Goal: Check status: Check status

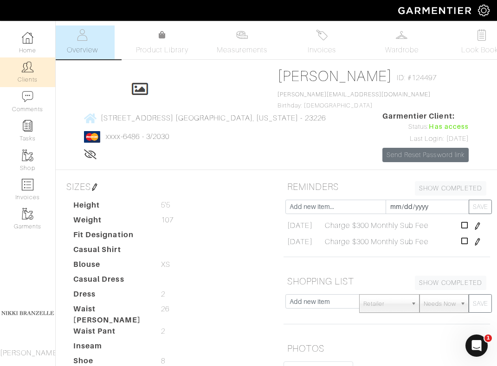
click at [38, 77] on link "Clients" at bounding box center [27, 72] width 55 height 29
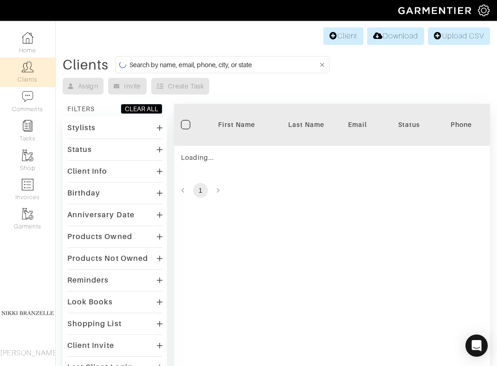
click at [199, 67] on input at bounding box center [223, 65] width 189 height 12
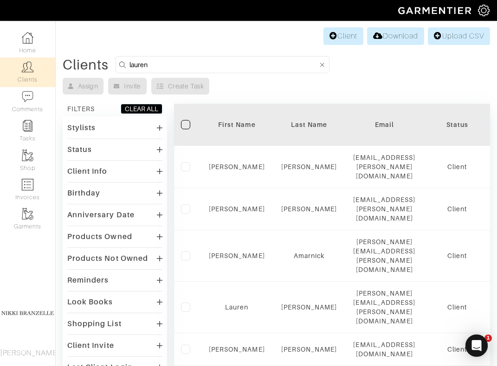
type input "lauren"
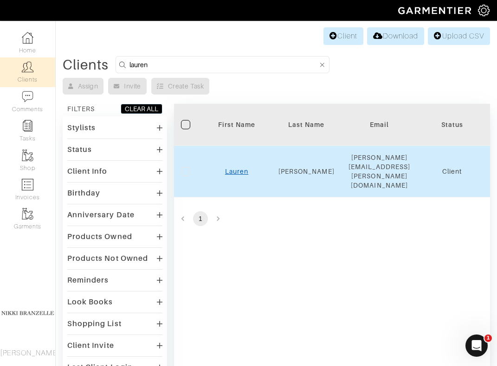
click at [230, 168] on link "Lauren" at bounding box center [236, 171] width 23 height 7
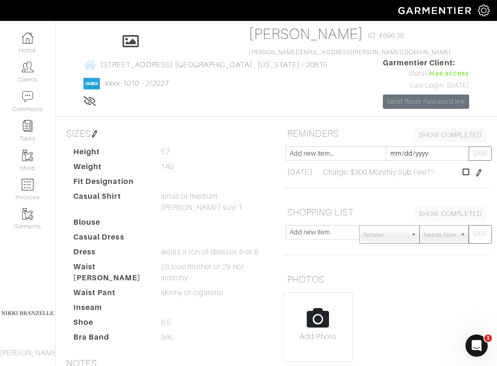
scroll to position [42, 0]
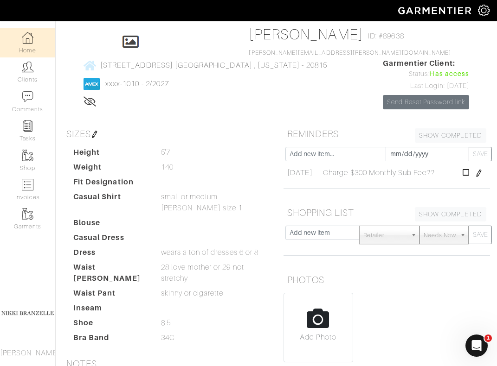
click at [35, 36] on link "Home" at bounding box center [27, 42] width 55 height 29
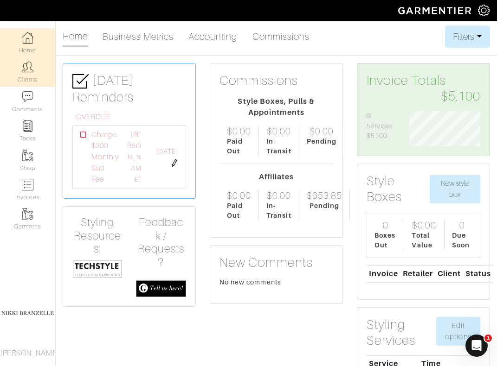
click at [17, 83] on link "Clients" at bounding box center [27, 72] width 55 height 29
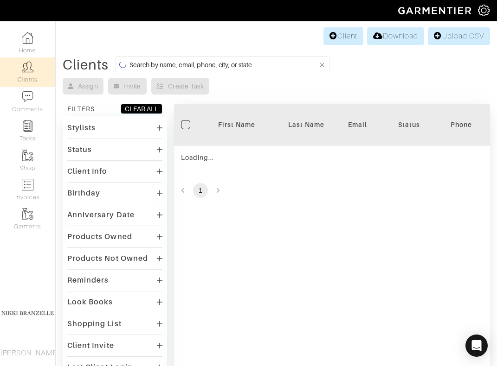
click at [222, 70] on input at bounding box center [223, 65] width 189 height 12
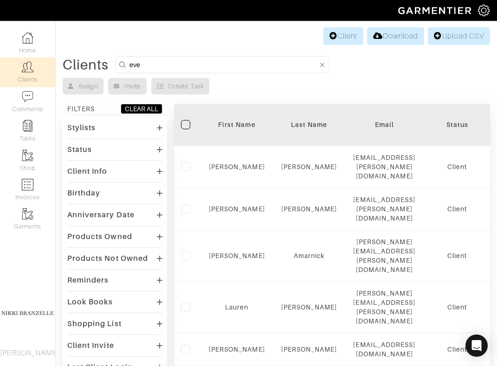
type input "eve"
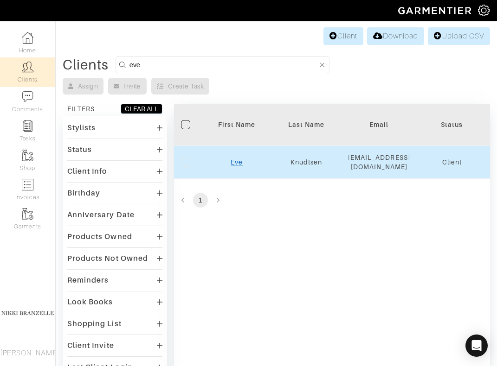
click at [238, 166] on link "Eve" at bounding box center [236, 162] width 12 height 7
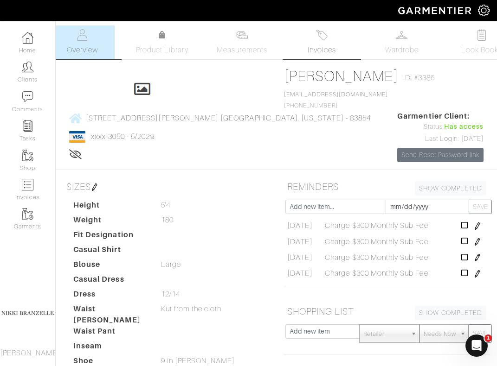
click at [348, 44] on link "Invoices" at bounding box center [321, 43] width 65 height 34
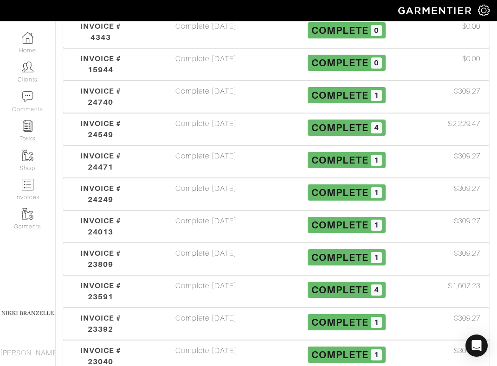
scroll to position [1655, 0]
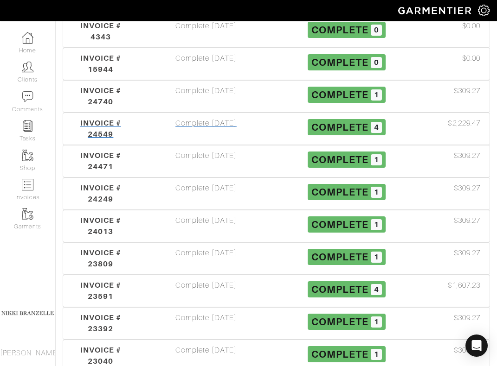
click at [219, 131] on div "Complete [DATE]" at bounding box center [205, 129] width 141 height 22
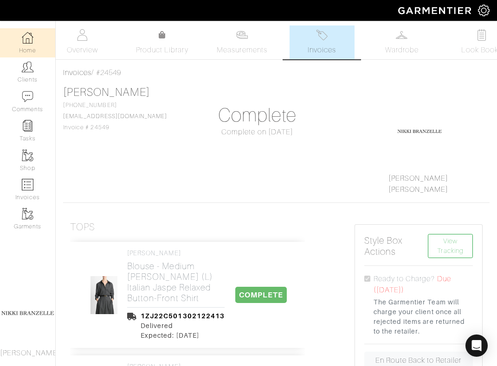
click at [43, 43] on link "Home" at bounding box center [27, 42] width 55 height 29
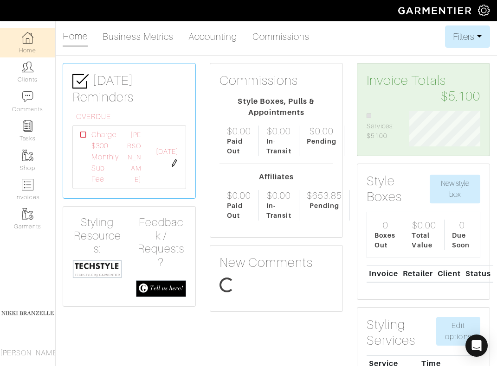
scroll to position [35, 85]
